Goal: Find specific page/section: Locate a particular part of the current website

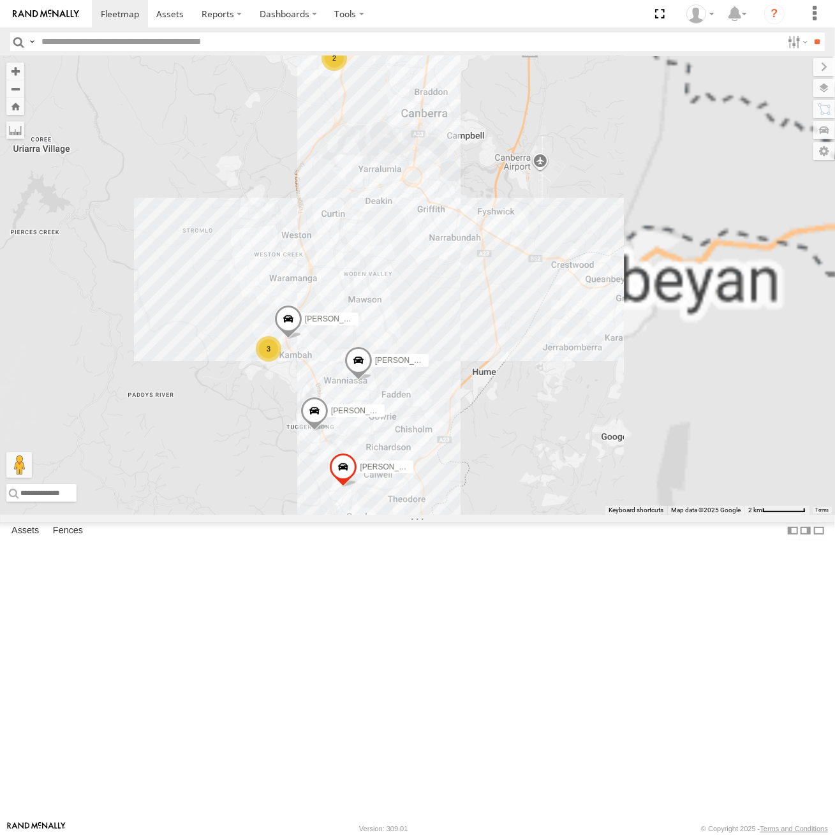
drag, startPoint x: 722, startPoint y: 418, endPoint x: 616, endPoint y: 240, distance: 206.9
click at [612, 244] on div "[PERSON_NAME] [PERSON_NAME] [PERSON_NAME] [PERSON_NAME] [PERSON_NAME] 3 2" at bounding box center [417, 285] width 835 height 459
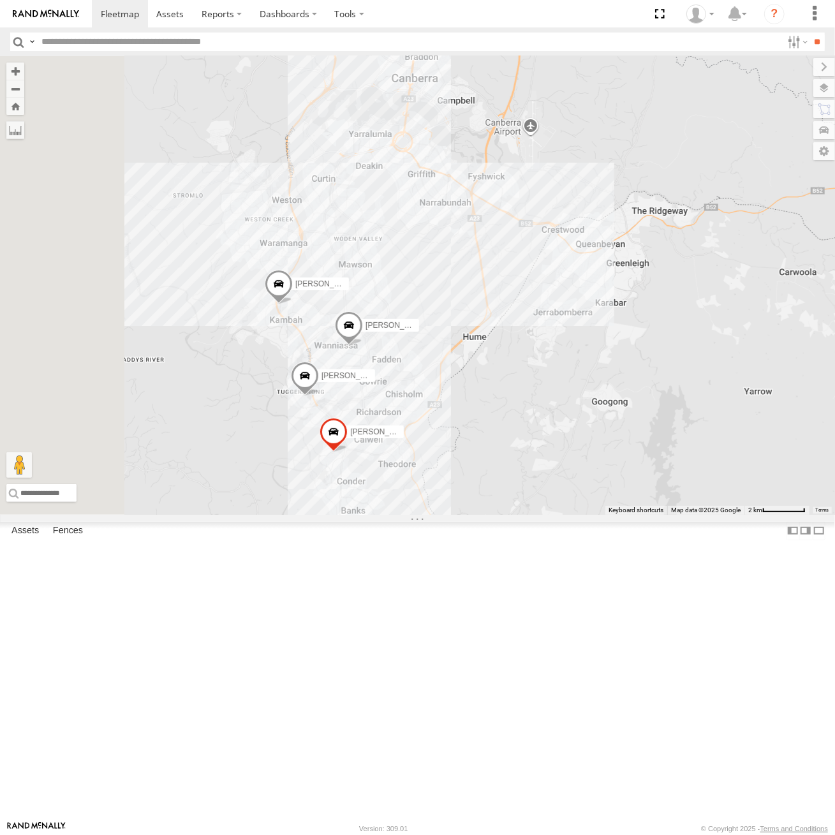
drag, startPoint x: 422, startPoint y: 293, endPoint x: 562, endPoint y: 323, distance: 142.9
click at [561, 322] on div "[PERSON_NAME] [PERSON_NAME] [PERSON_NAME] [PERSON_NAME] 2" at bounding box center [417, 285] width 835 height 459
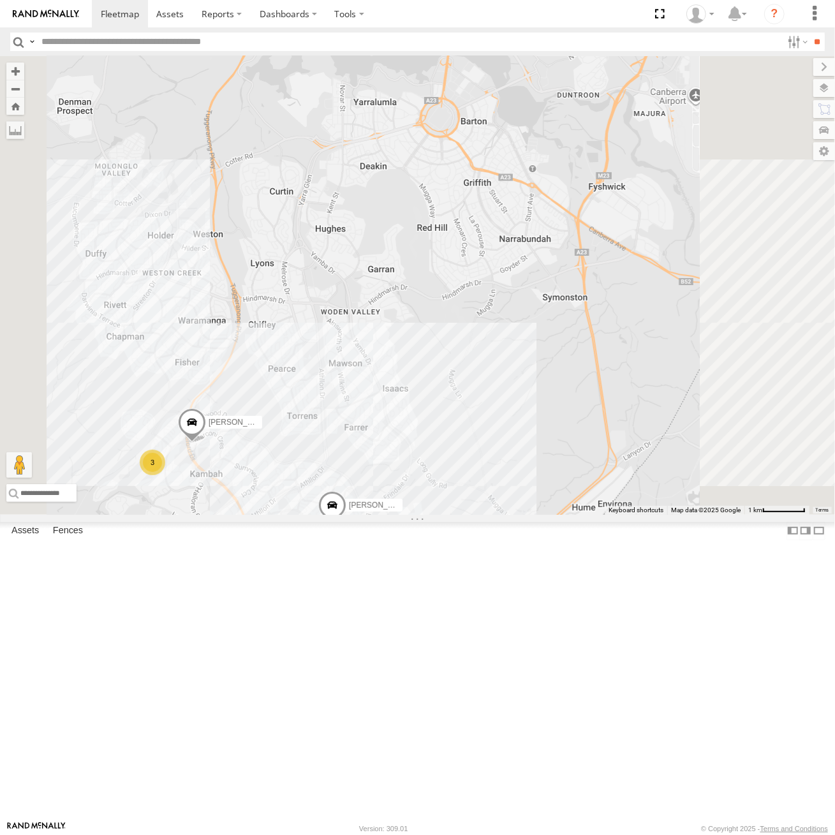
click at [498, 299] on div "[PERSON_NAME] [PERSON_NAME] [PERSON_NAME] [PERSON_NAME] 3" at bounding box center [417, 285] width 835 height 459
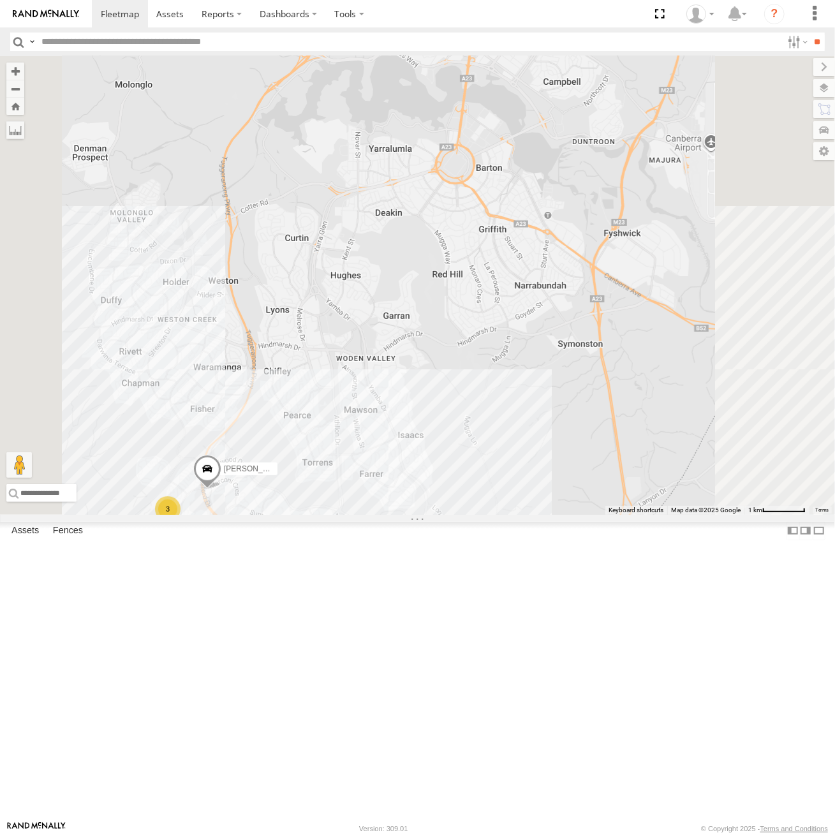
drag, startPoint x: 672, startPoint y: 329, endPoint x: 637, endPoint y: 480, distance: 155.7
click at [620, 410] on div "[PERSON_NAME] [PERSON_NAME] [PERSON_NAME] [PERSON_NAME] 3 [PERSON_NAME]" at bounding box center [417, 285] width 835 height 459
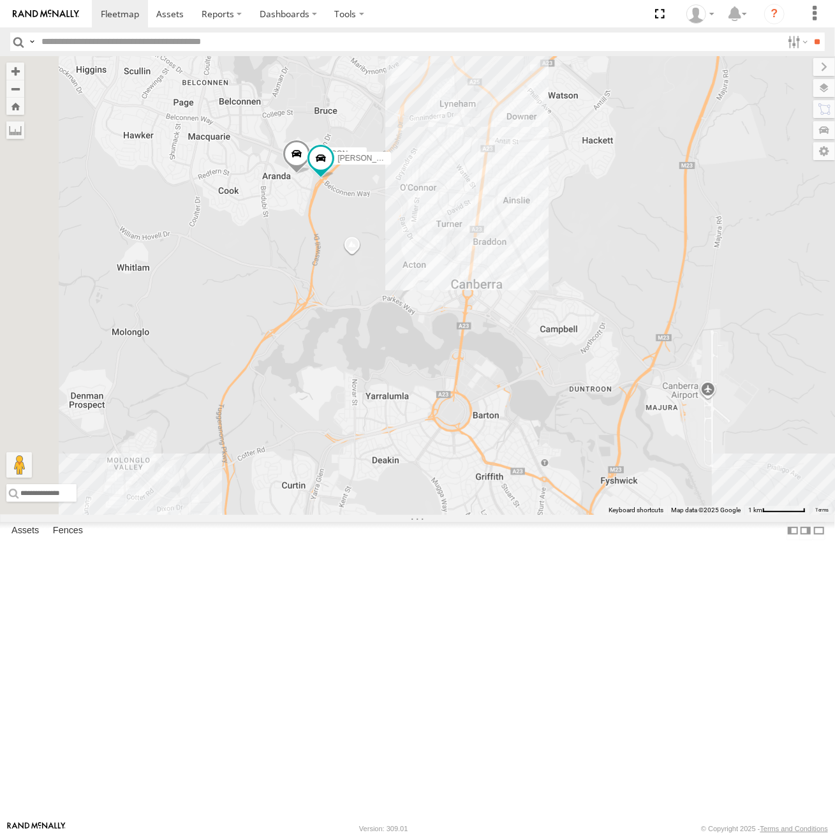
drag, startPoint x: 409, startPoint y: 256, endPoint x: 473, endPoint y: 359, distance: 121.8
click at [473, 359] on div "[PERSON_NAME] [PERSON_NAME] [PERSON_NAME] [PERSON_NAME] 3 [PERSON_NAME]" at bounding box center [417, 285] width 835 height 459
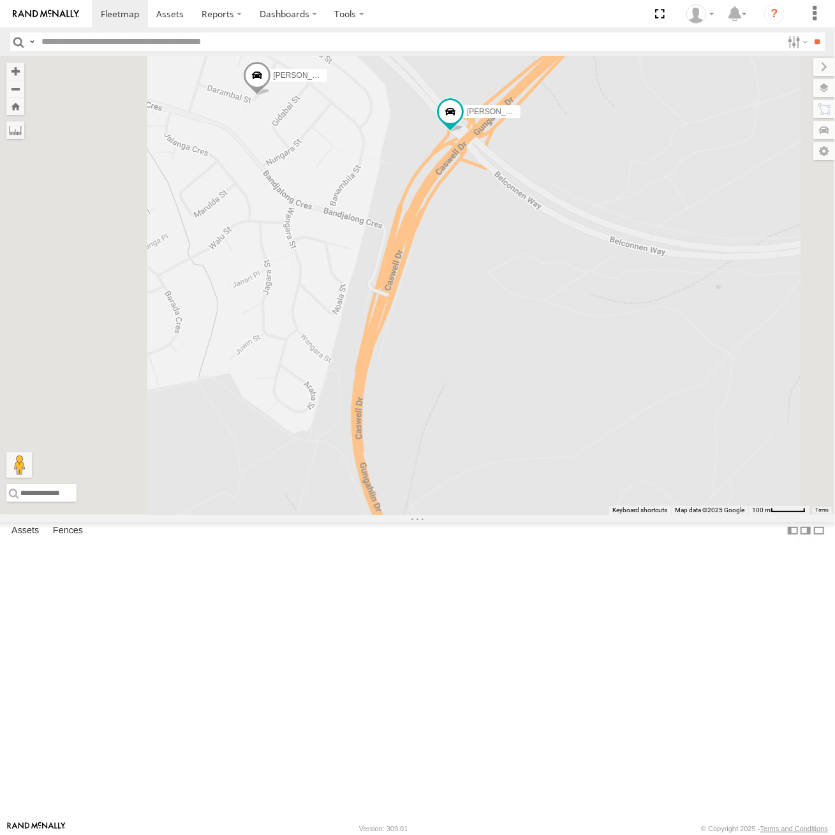
drag, startPoint x: 492, startPoint y: 212, endPoint x: 519, endPoint y: 387, distance: 177.5
click at [519, 387] on div "[PERSON_NAME] [PERSON_NAME] [PERSON_NAME] [PERSON_NAME]" at bounding box center [417, 285] width 835 height 459
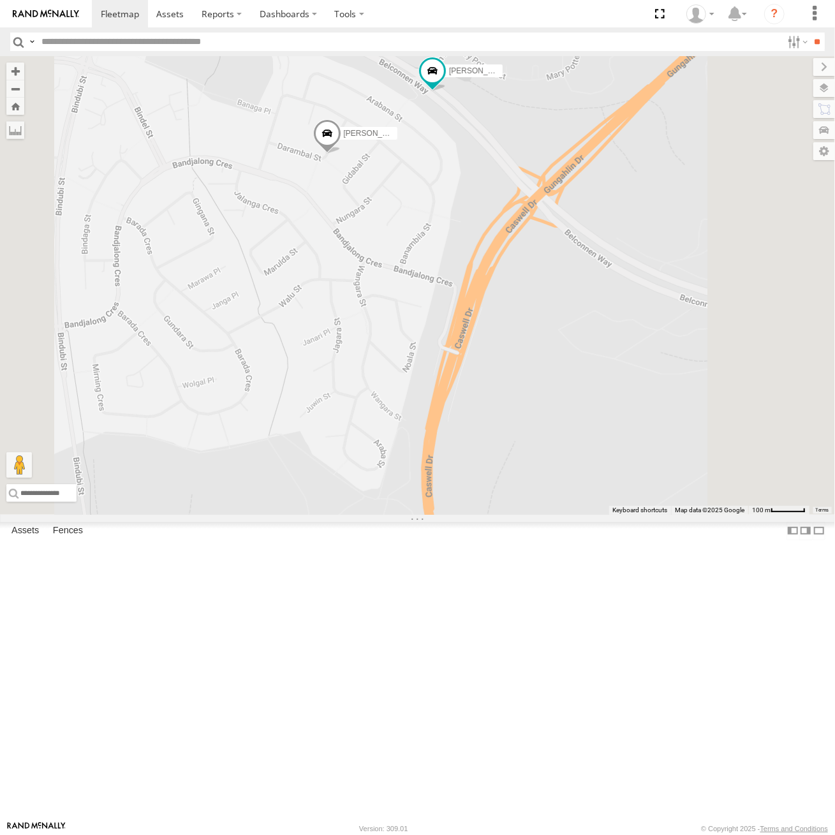
drag, startPoint x: 605, startPoint y: 362, endPoint x: 623, endPoint y: 400, distance: 41.7
click at [623, 400] on div "[PERSON_NAME] [PERSON_NAME] [PERSON_NAME] [PERSON_NAME]" at bounding box center [417, 285] width 835 height 459
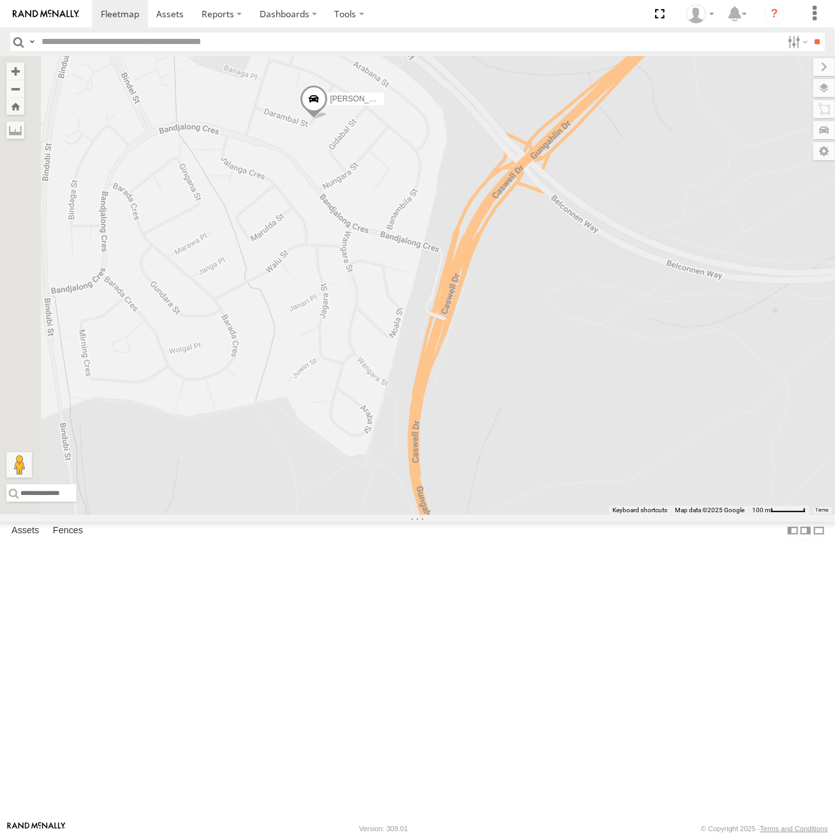
drag, startPoint x: 612, startPoint y: 372, endPoint x: 588, endPoint y: 503, distance: 133.1
click at [588, 503] on div "[PERSON_NAME] [PERSON_NAME] [PERSON_NAME] [PERSON_NAME]" at bounding box center [417, 285] width 835 height 459
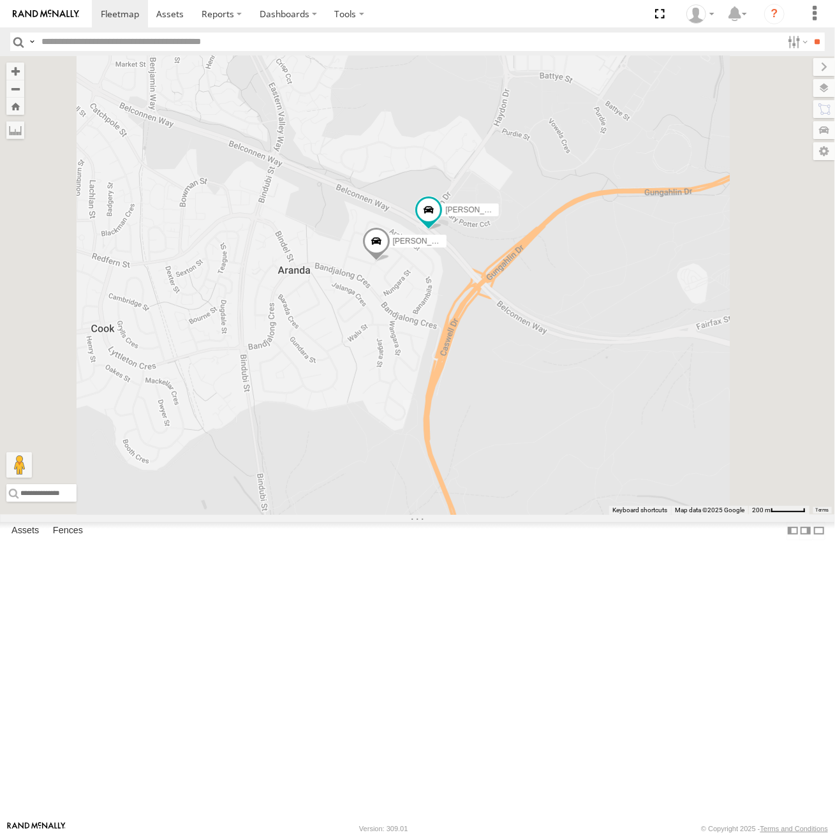
drag, startPoint x: 628, startPoint y: 381, endPoint x: 629, endPoint y: 411, distance: 30.6
click at [629, 411] on div "[PERSON_NAME] [PERSON_NAME] [PERSON_NAME] [PERSON_NAME]" at bounding box center [417, 285] width 835 height 459
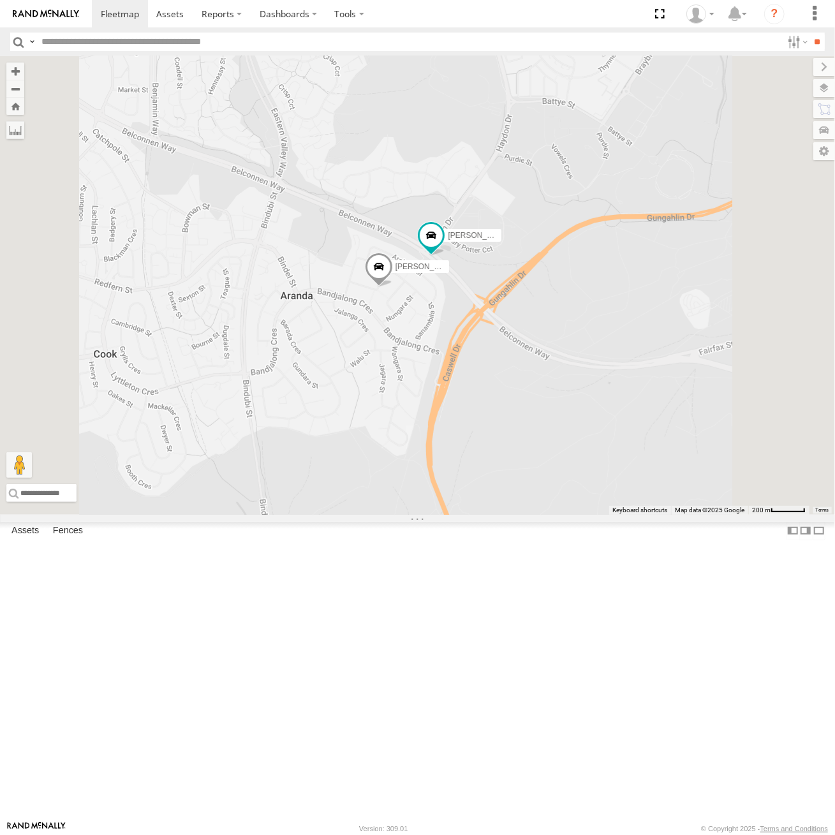
drag, startPoint x: 610, startPoint y: 408, endPoint x: 612, endPoint y: 432, distance: 24.3
click at [612, 432] on div "[PERSON_NAME] [PERSON_NAME] [PERSON_NAME] [PERSON_NAME]" at bounding box center [417, 285] width 835 height 459
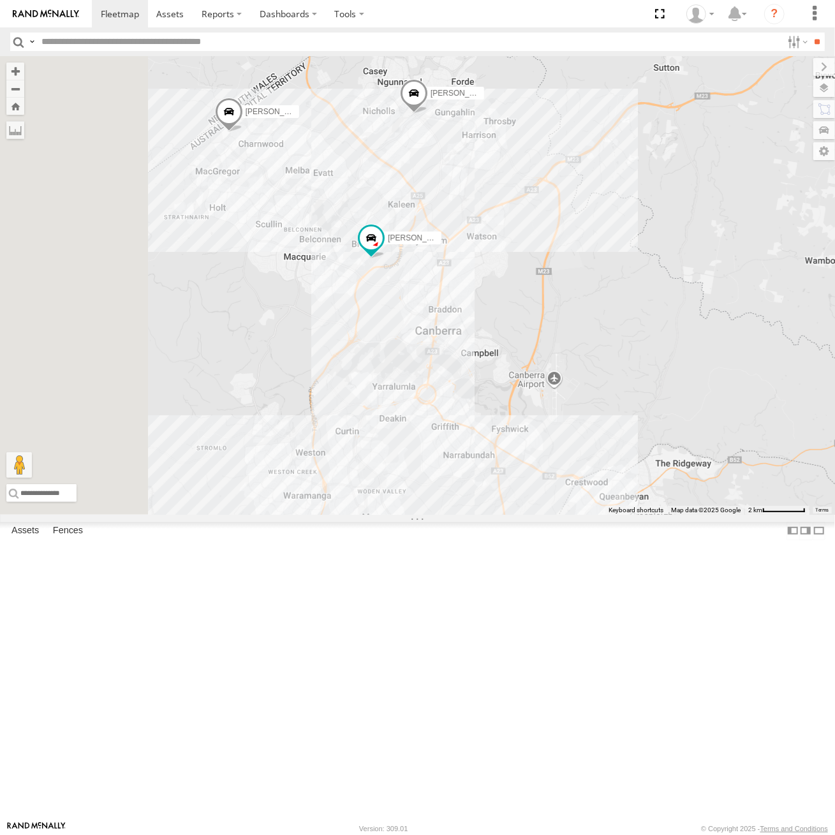
drag, startPoint x: 408, startPoint y: 350, endPoint x: 636, endPoint y: 369, distance: 228.5
click at [636, 369] on div "[PERSON_NAME] [PERSON_NAME] [PERSON_NAME] [PERSON_NAME] [PERSON_NAME]" at bounding box center [417, 285] width 835 height 459
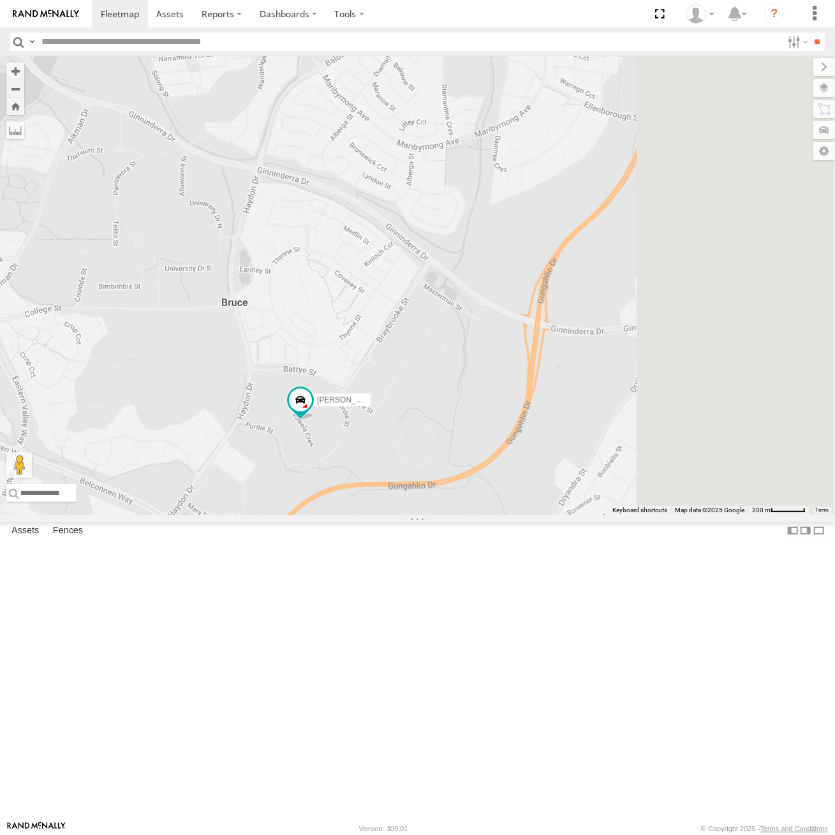
drag, startPoint x: 656, startPoint y: 533, endPoint x: 517, endPoint y: 437, distance: 169.3
click at [517, 437] on div "[PERSON_NAME] [PERSON_NAME] [PERSON_NAME] [PERSON_NAME] [PERSON_NAME]" at bounding box center [417, 285] width 835 height 459
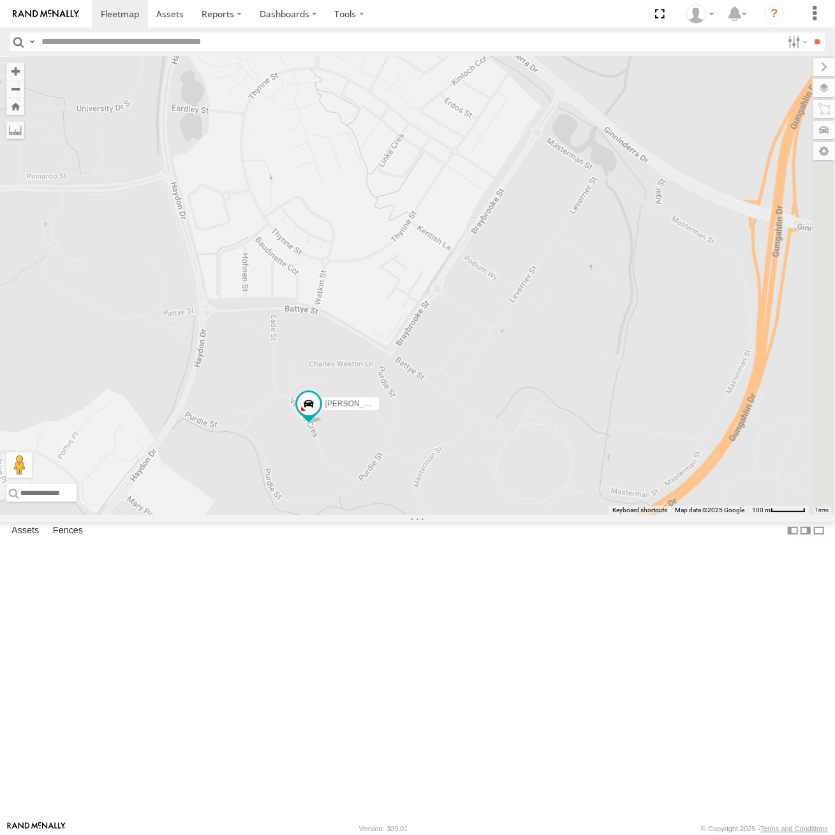
drag, startPoint x: 498, startPoint y: 471, endPoint x: 486, endPoint y: 372, distance: 100.2
click at [486, 372] on div "[PERSON_NAME] [PERSON_NAME] [PERSON_NAME] [PERSON_NAME] [PERSON_NAME]" at bounding box center [417, 285] width 835 height 459
